Goal: Transaction & Acquisition: Purchase product/service

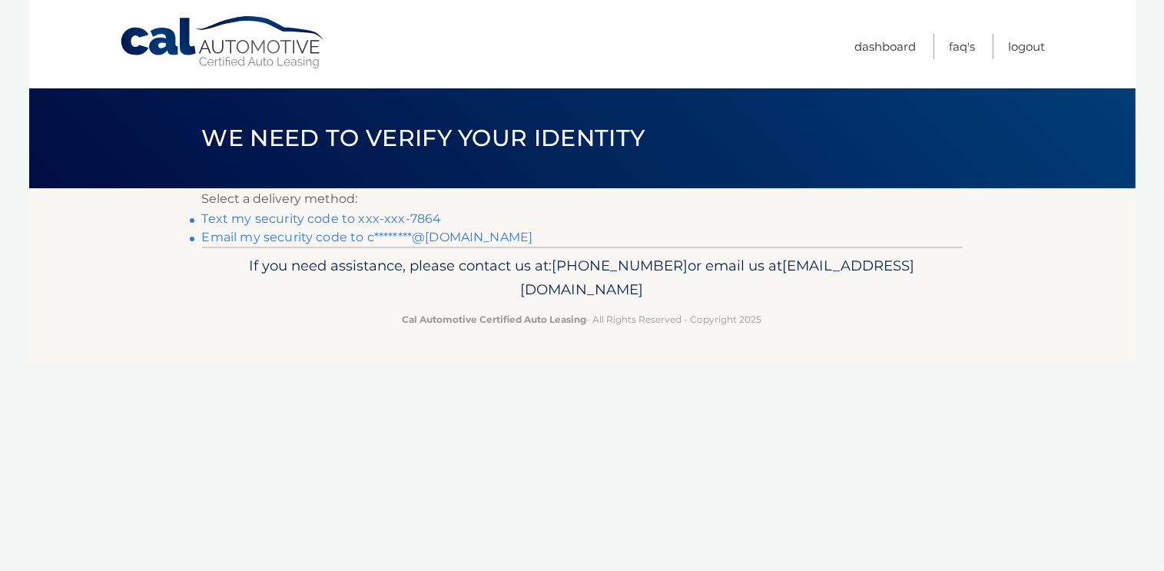
click at [400, 222] on link "Text my security code to xxx-xxx-7864" at bounding box center [322, 218] width 240 height 15
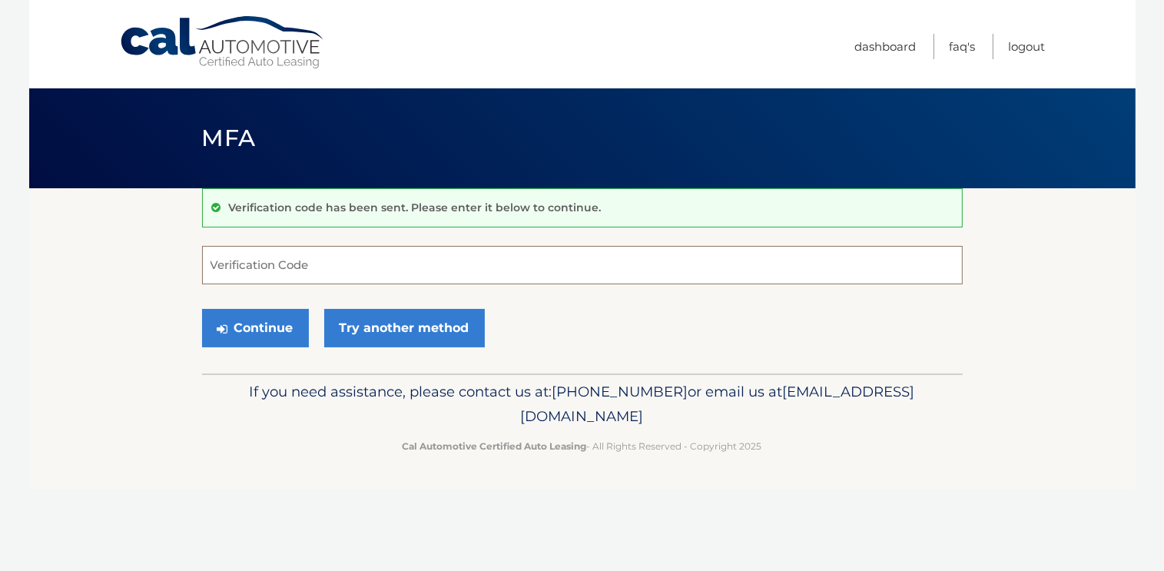
click at [340, 264] on input "Verification Code" at bounding box center [582, 265] width 761 height 38
type input "971174"
click at [271, 333] on button "Continue" at bounding box center [255, 328] width 107 height 38
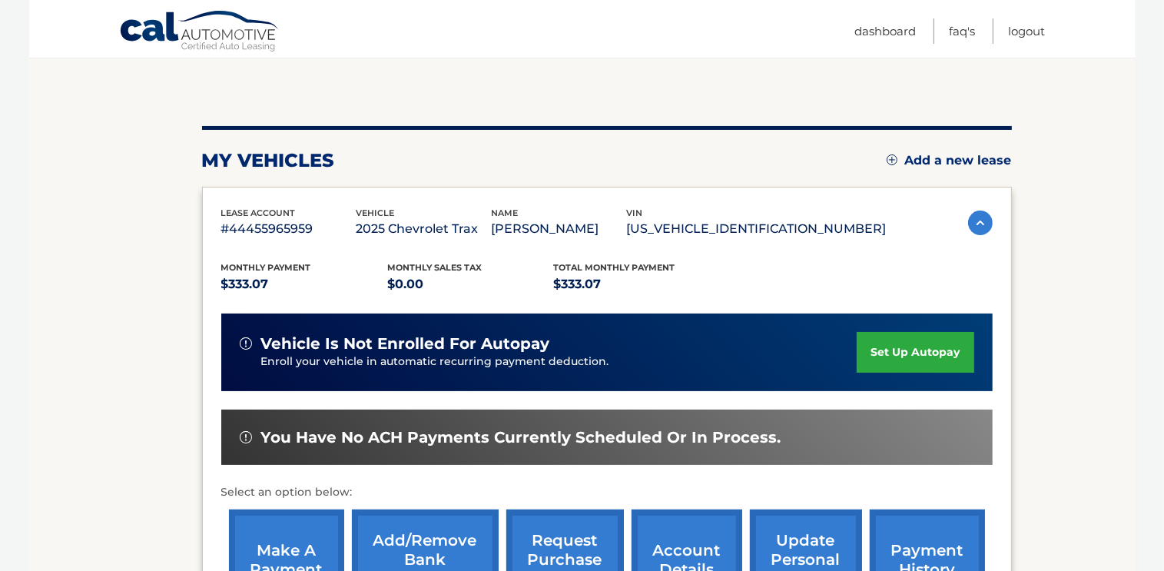
scroll to position [209, 0]
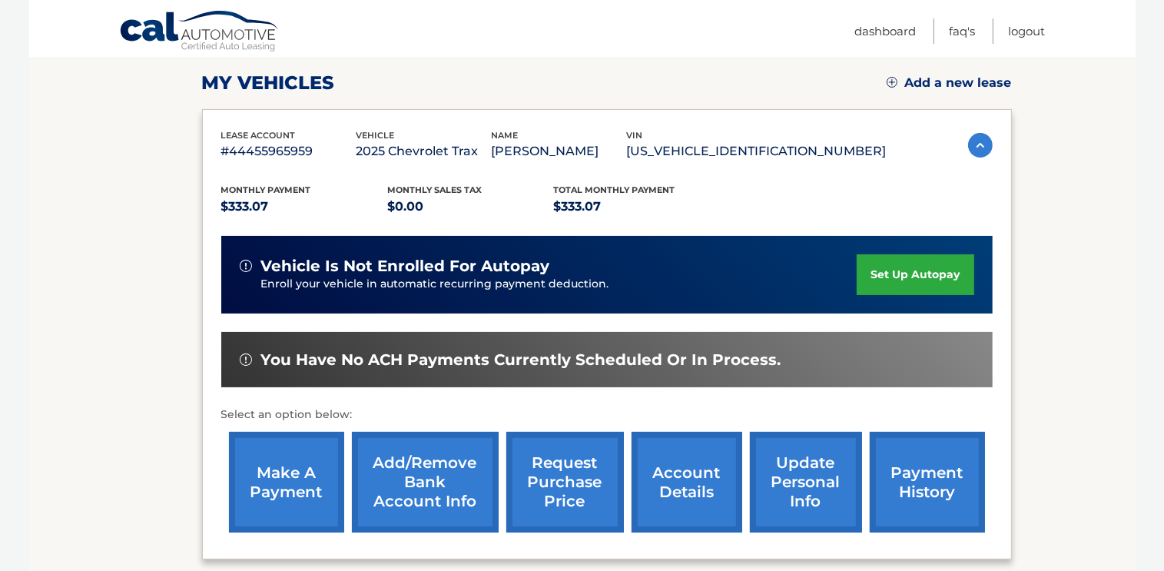
click at [279, 491] on link "make a payment" at bounding box center [286, 482] width 115 height 101
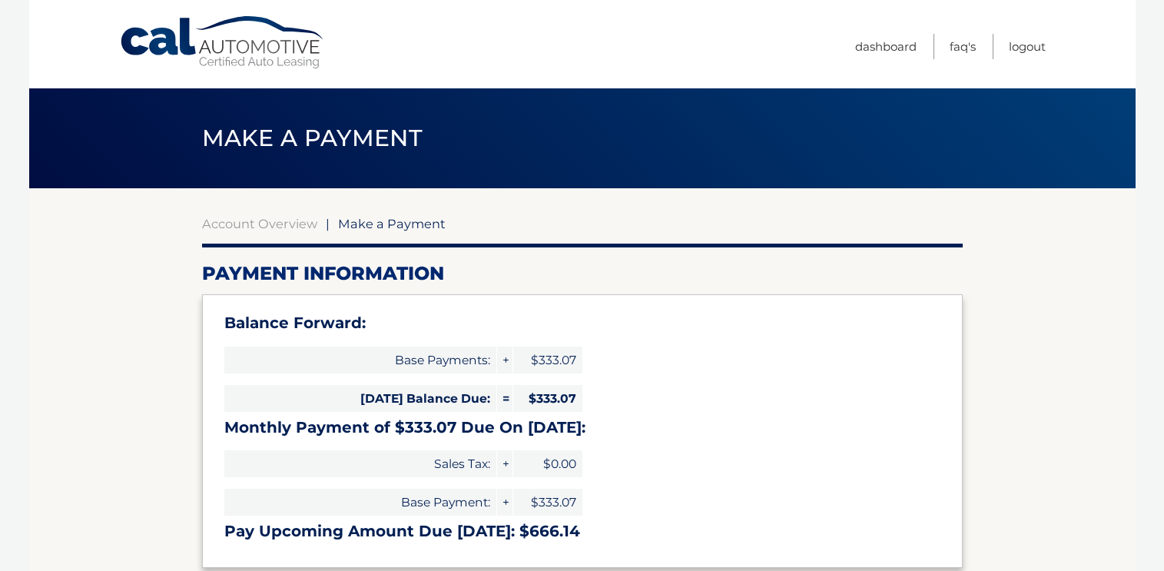
select select "YzViZjc5ZDUtYmNkMC00NjQyLTkyMGUtODAyODA1OGVhY2E2"
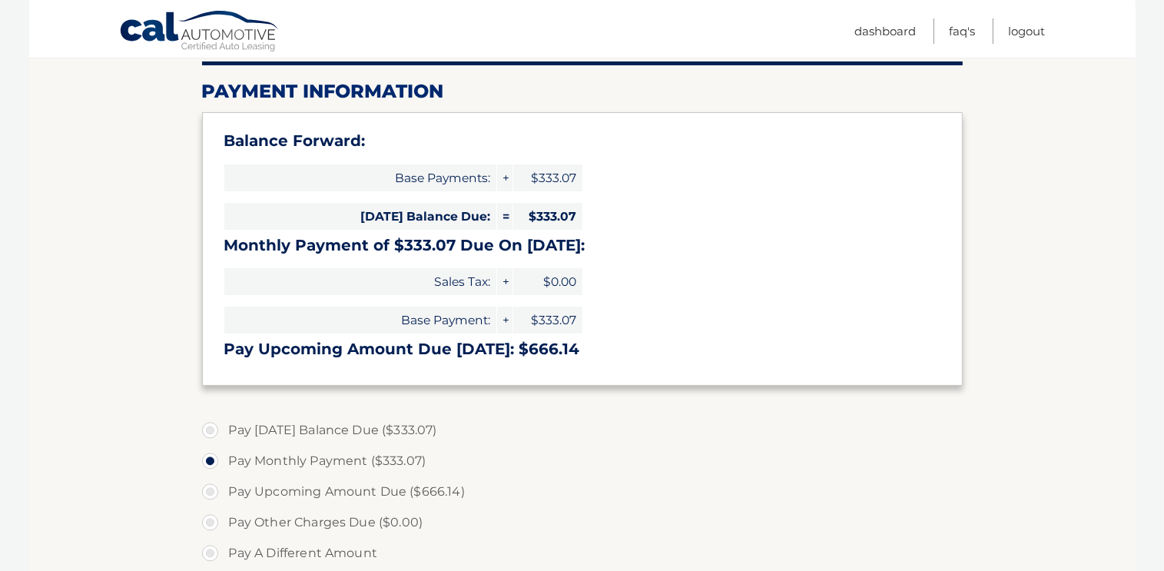
scroll to position [183, 0]
click at [214, 429] on label "Pay [DATE] Balance Due ($333.07)" at bounding box center [582, 429] width 761 height 31
click at [214, 429] on input "Pay [DATE] Balance Due ($333.07)" at bounding box center [215, 426] width 15 height 25
radio input "true"
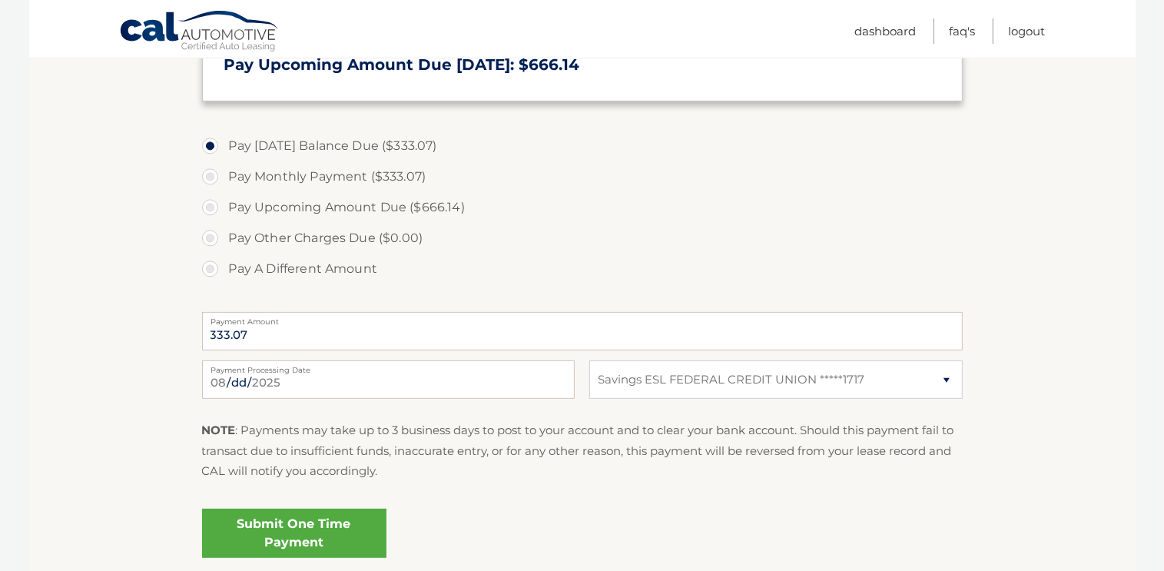
scroll to position [515, 0]
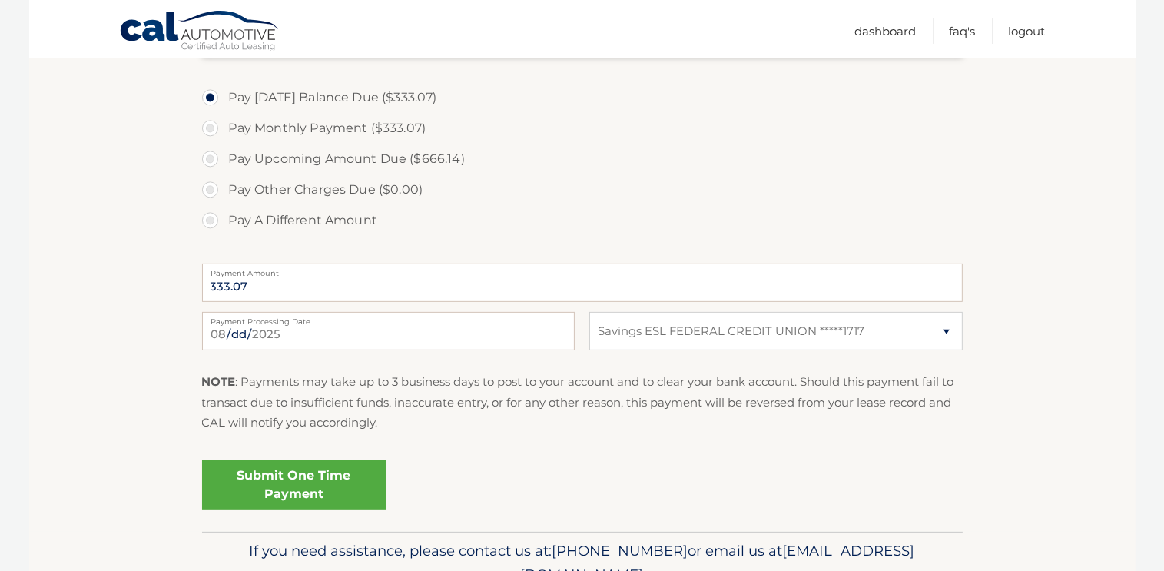
click at [315, 480] on link "Submit One Time Payment" at bounding box center [294, 484] width 184 height 49
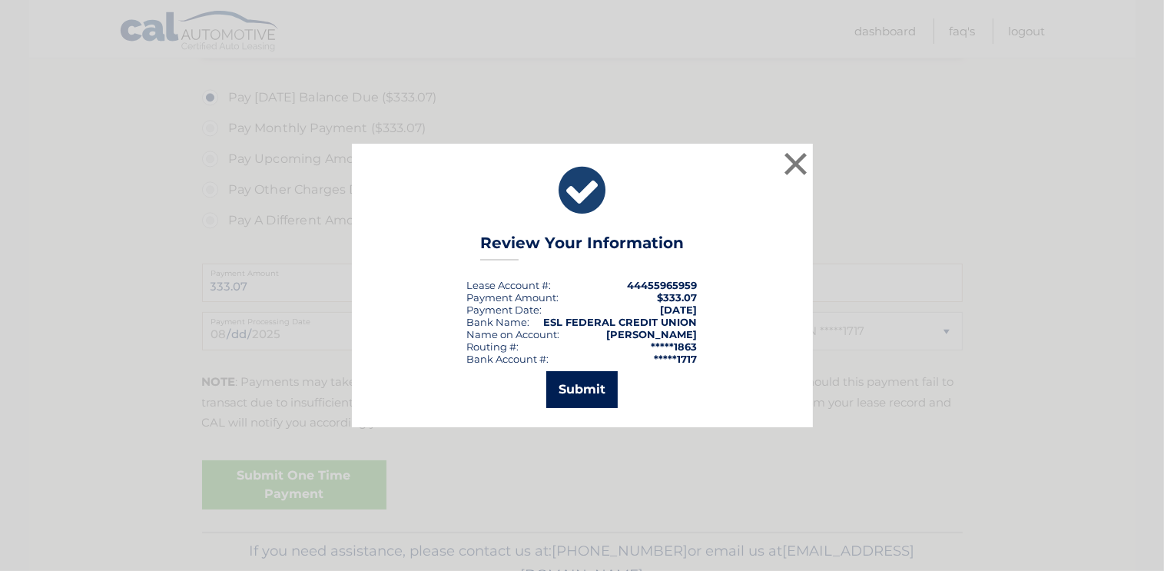
click at [598, 379] on button "Submit" at bounding box center [581, 389] width 71 height 37
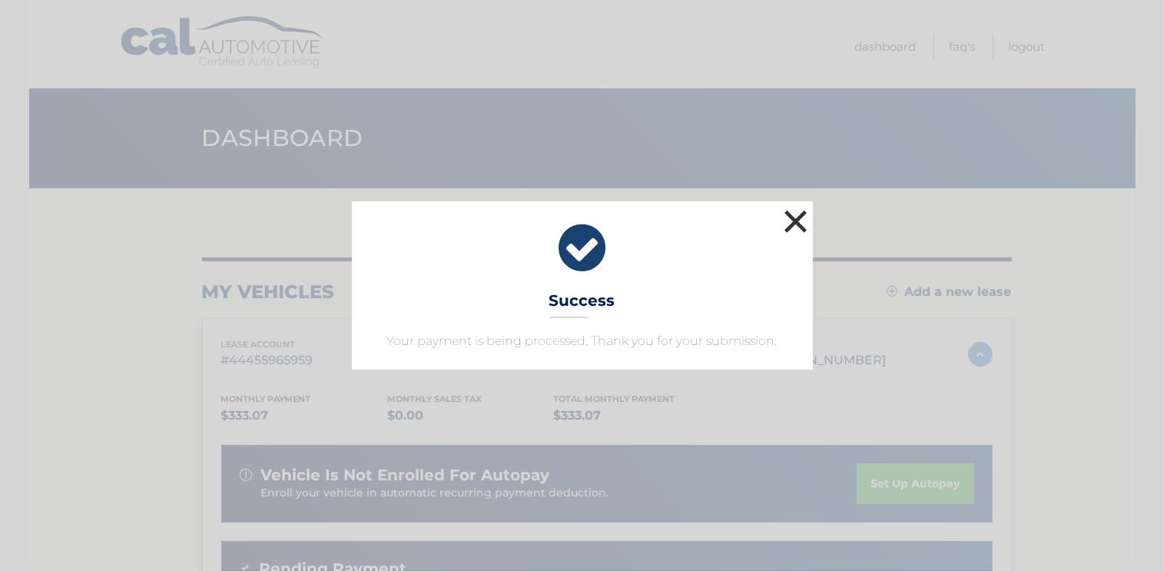
click at [795, 224] on button "×" at bounding box center [796, 221] width 31 height 31
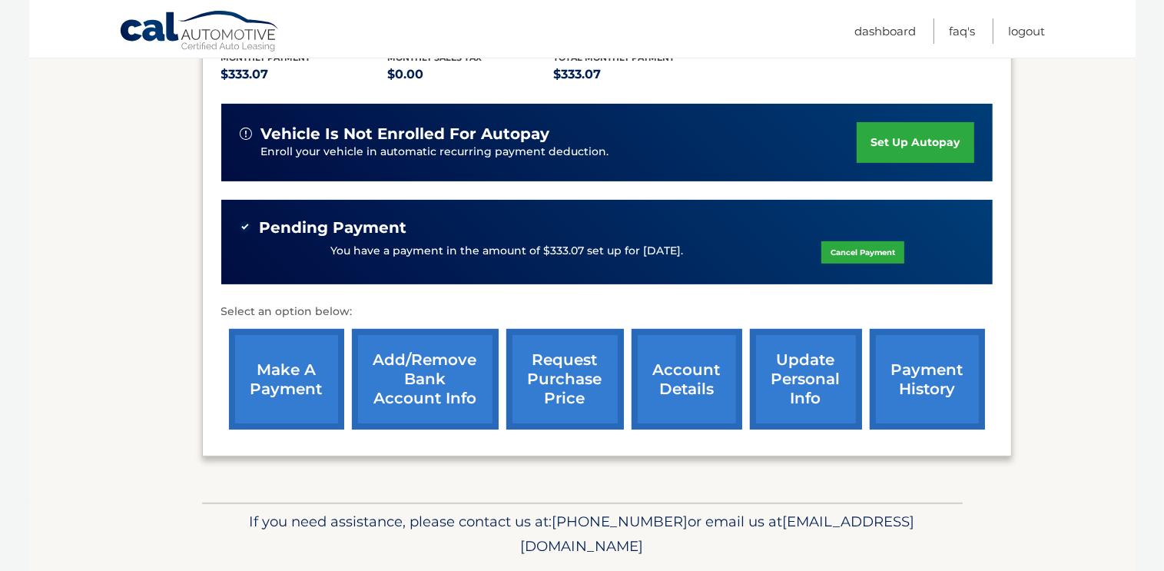
scroll to position [387, 0]
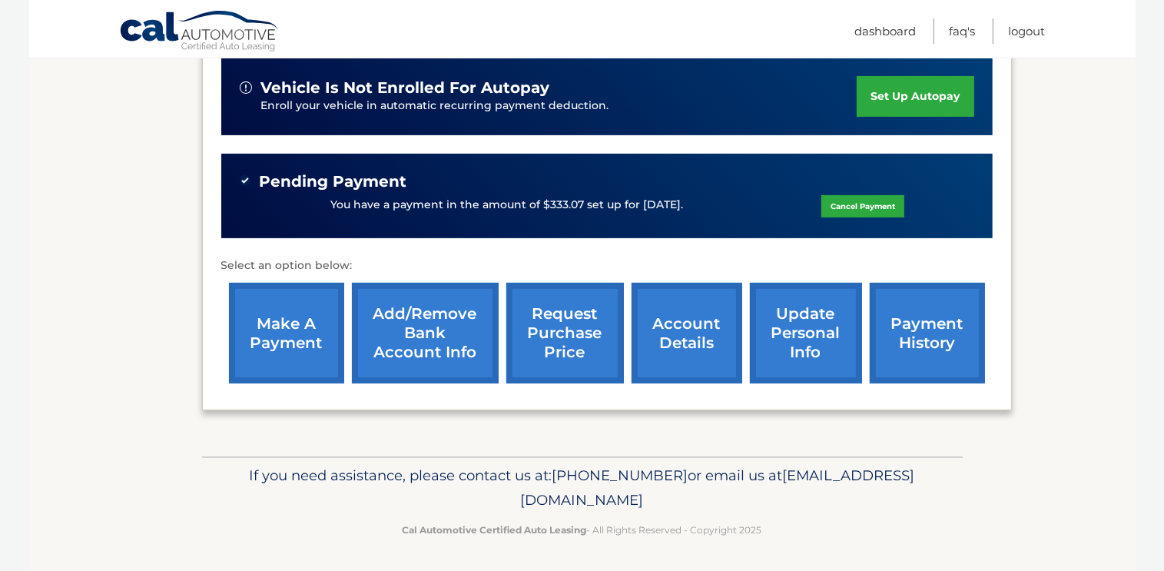
click at [927, 347] on link "payment history" at bounding box center [927, 333] width 115 height 101
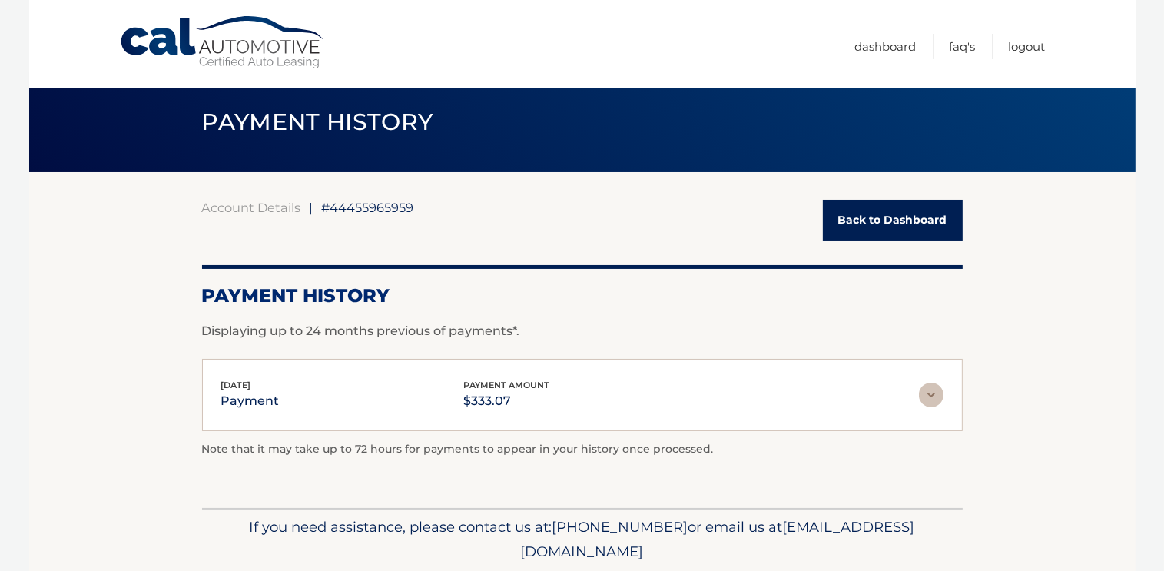
scroll to position [8, 0]
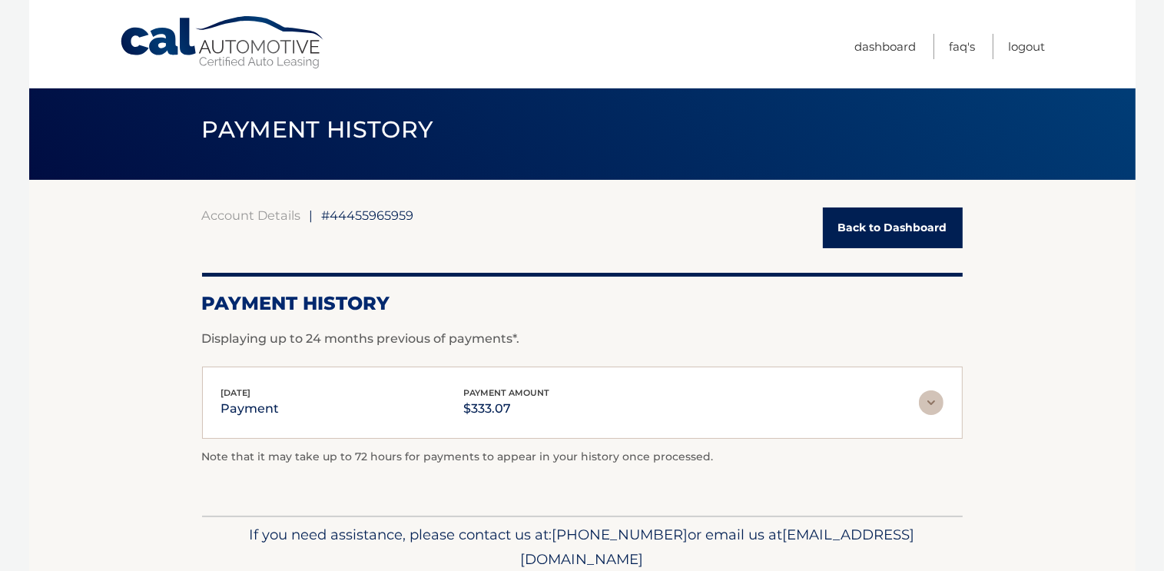
click at [915, 219] on link "Back to Dashboard" at bounding box center [893, 228] width 140 height 41
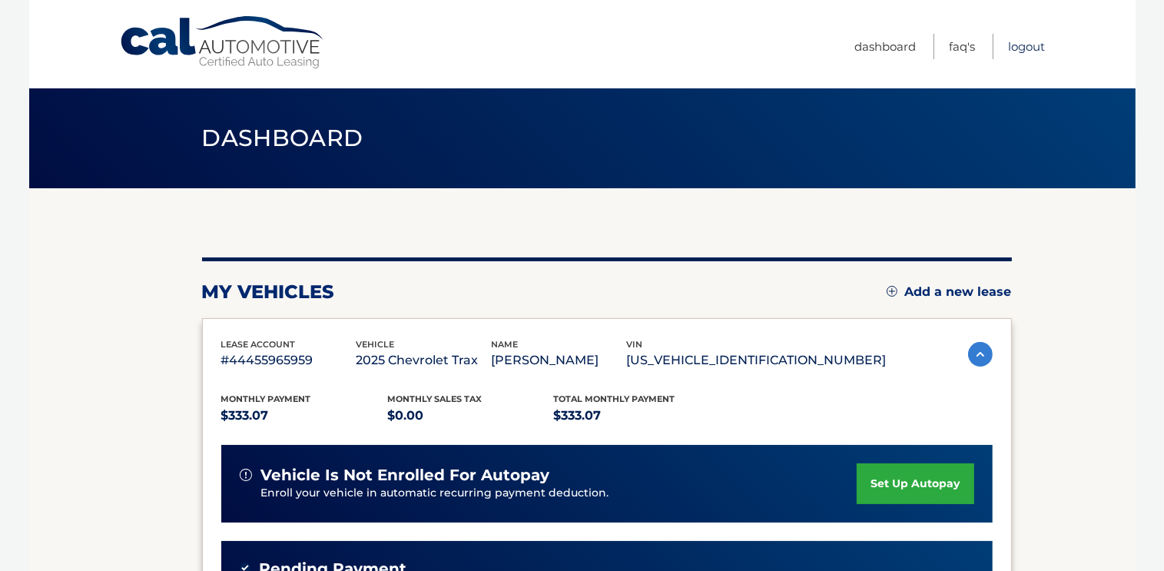
click at [1035, 43] on link "Logout" at bounding box center [1027, 46] width 37 height 25
